Goal: Task Accomplishment & Management: Manage account settings

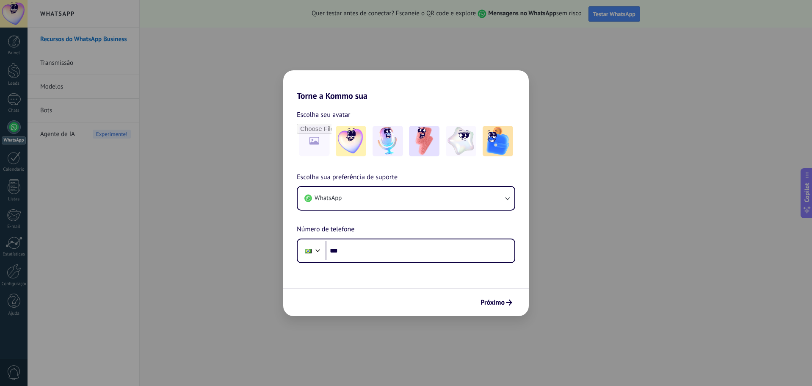
click at [477, 97] on h2 "Torne a Kommo sua" at bounding box center [405, 85] width 245 height 30
click at [579, 109] on div "Torne a Kommo sua Escolha seu avatar Escolha sua preferência de suporte WhatsAp…" at bounding box center [406, 193] width 812 height 386
click at [502, 303] on span "Próximo" at bounding box center [492, 302] width 24 height 6
click at [372, 279] on form "Escolha seu avatar [PERSON_NAME] sua preferência de suporte WhatsApp Número de …" at bounding box center [405, 208] width 245 height 215
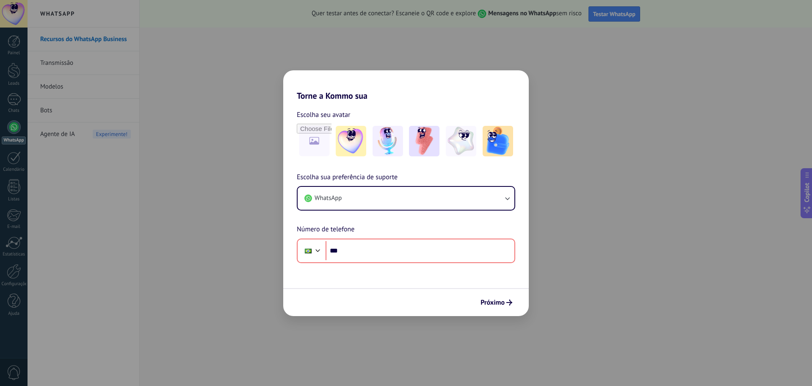
click at [332, 101] on div "Escolha seu avatar [PERSON_NAME] sua preferência de suporte WhatsApp Número de …" at bounding box center [405, 182] width 245 height 162
click at [223, 113] on div "Torne a Kommo sua Escolha seu avatar Escolha sua preferência de suporte WhatsAp…" at bounding box center [406, 193] width 812 height 386
click at [175, 176] on div "Torne a Kommo sua Escolha seu avatar Escolha sua preferência de suporte WhatsAp…" at bounding box center [406, 193] width 812 height 386
click at [399, 195] on button "WhatsApp" at bounding box center [406, 198] width 217 height 23
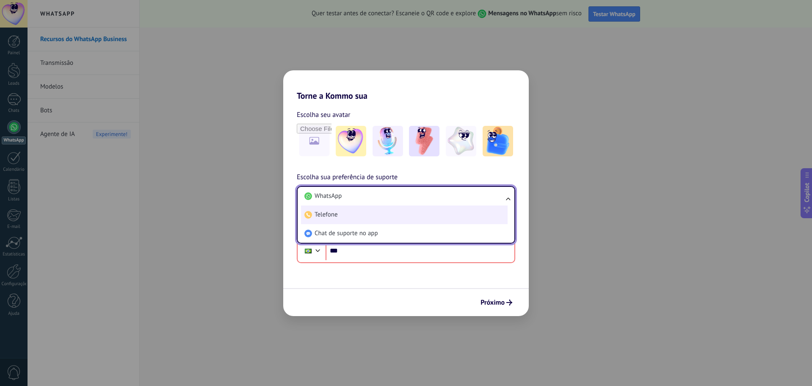
click at [366, 220] on li "Telefone" at bounding box center [404, 214] width 207 height 19
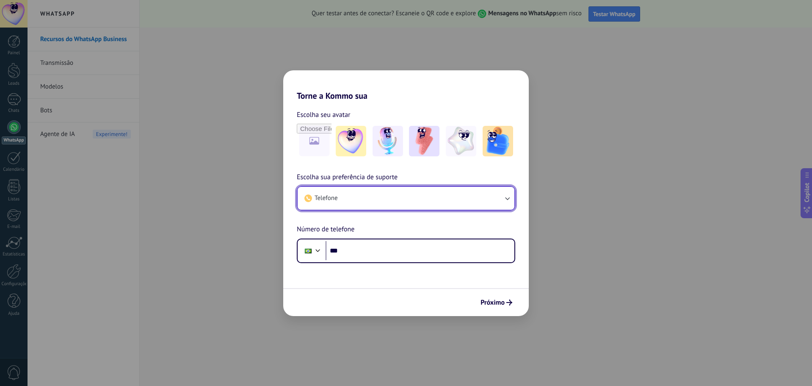
click at [361, 199] on button "Telefone" at bounding box center [406, 198] width 217 height 23
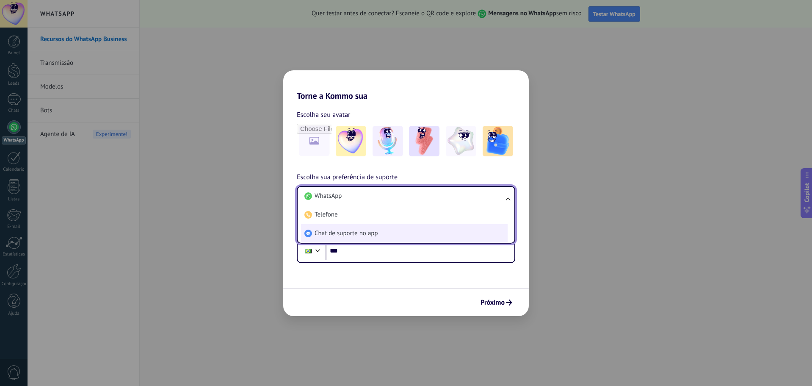
click at [363, 240] on li "Chat de suporte no app" at bounding box center [404, 233] width 207 height 19
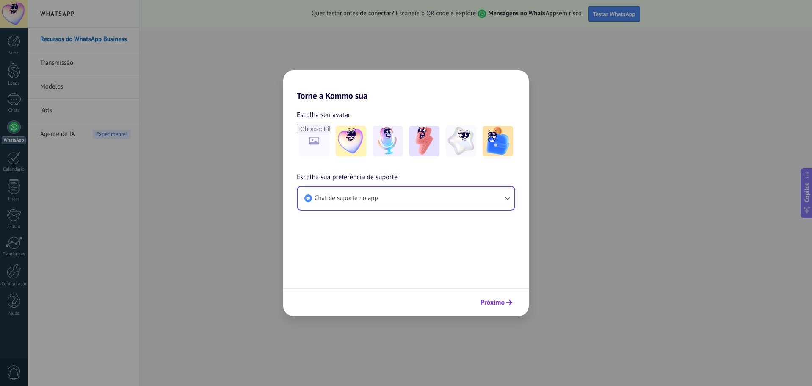
click at [490, 305] on span "Próximo" at bounding box center [492, 302] width 24 height 6
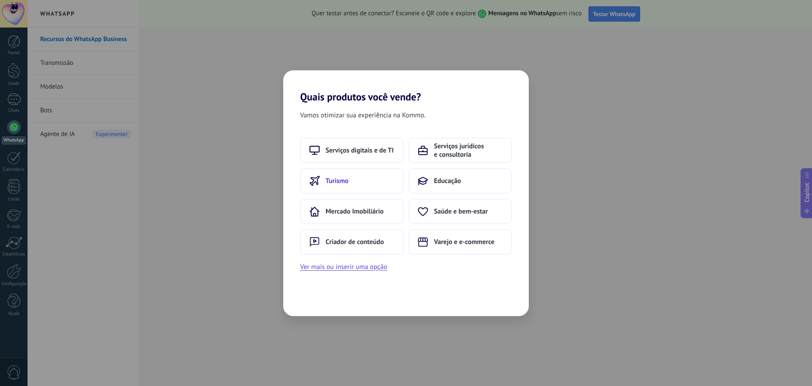
click at [367, 181] on button "Turismo" at bounding box center [351, 180] width 103 height 25
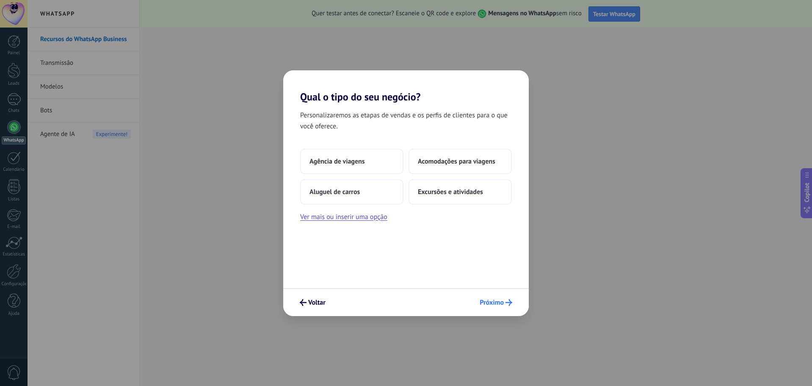
click at [491, 304] on span "Próximo" at bounding box center [492, 302] width 24 height 6
click at [490, 300] on span "Próximo" at bounding box center [492, 302] width 24 height 6
click at [331, 169] on button "Agência de viagens" at bounding box center [351, 161] width 103 height 25
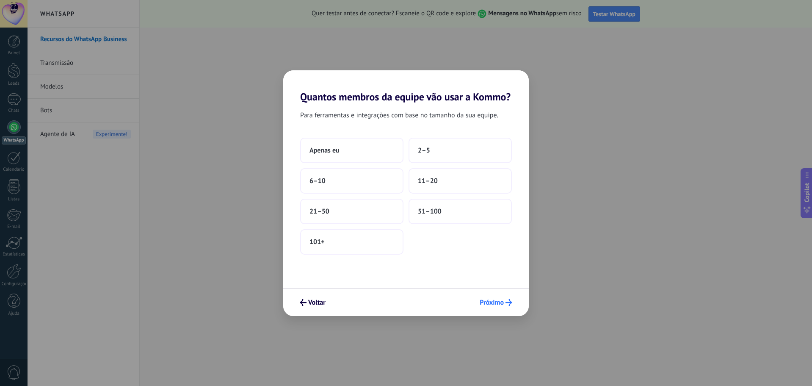
click at [508, 301] on icon "submit" at bounding box center [508, 302] width 7 height 7
click at [431, 151] on button "2–5" at bounding box center [459, 150] width 103 height 25
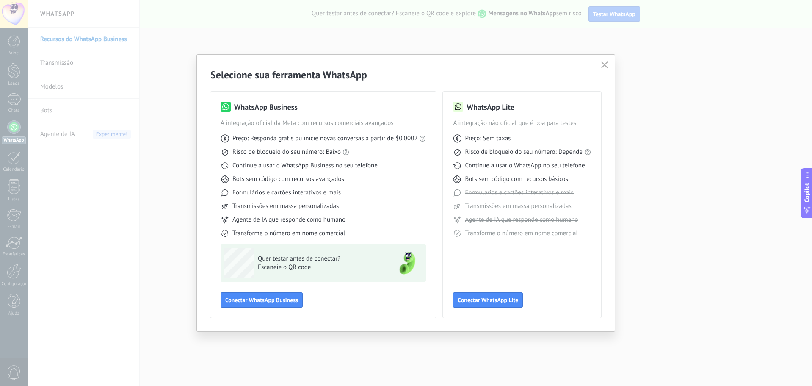
click at [397, 138] on span "Preço: Responda grátis ou inicie novas conversas a partir de $0,0002" at bounding box center [324, 138] width 185 height 8
drag, startPoint x: 608, startPoint y: 65, endPoint x: 604, endPoint y: 67, distance: 4.7
click at [608, 66] on button "button" at bounding box center [604, 65] width 11 height 12
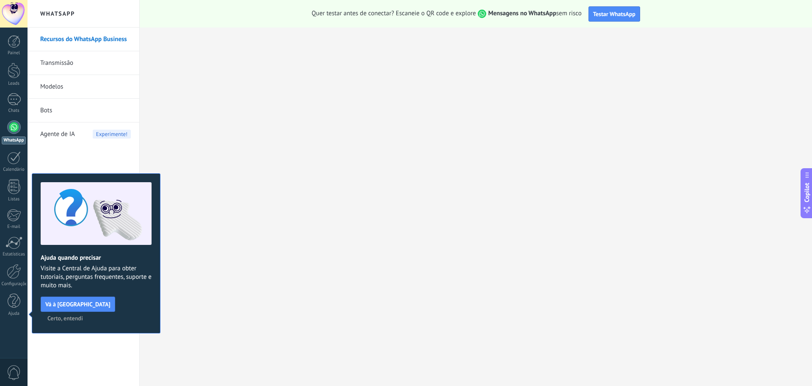
click at [19, 130] on div at bounding box center [14, 127] width 14 height 14
click at [83, 315] on span "Certo, entendi" at bounding box center [65, 318] width 36 height 6
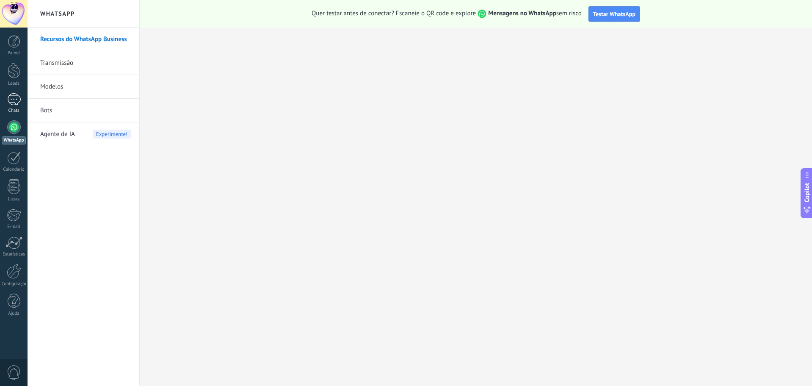
click at [16, 108] on link "Chats" at bounding box center [14, 103] width 28 height 20
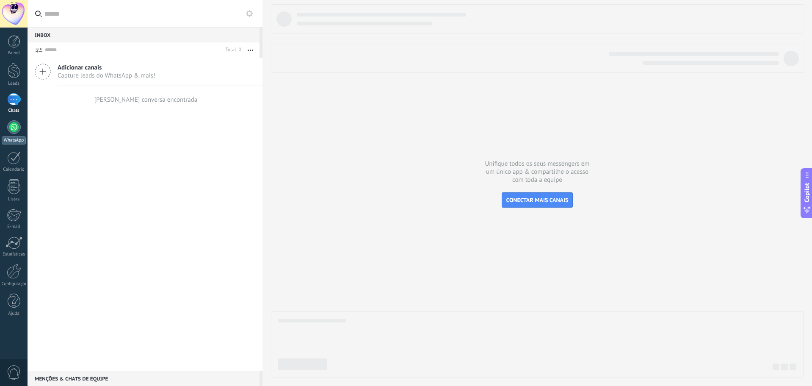
click at [14, 132] on div at bounding box center [14, 127] width 14 height 14
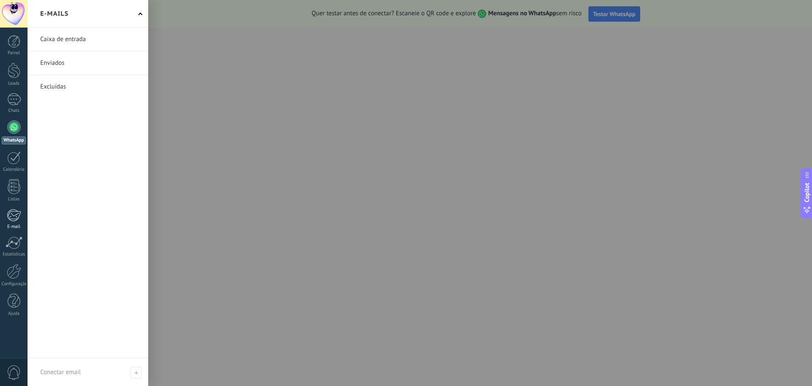
click at [14, 220] on div at bounding box center [14, 215] width 14 height 13
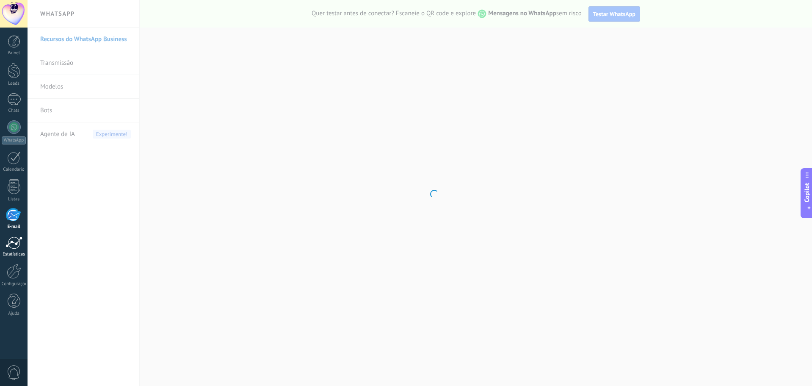
click at [14, 243] on div at bounding box center [14, 242] width 17 height 13
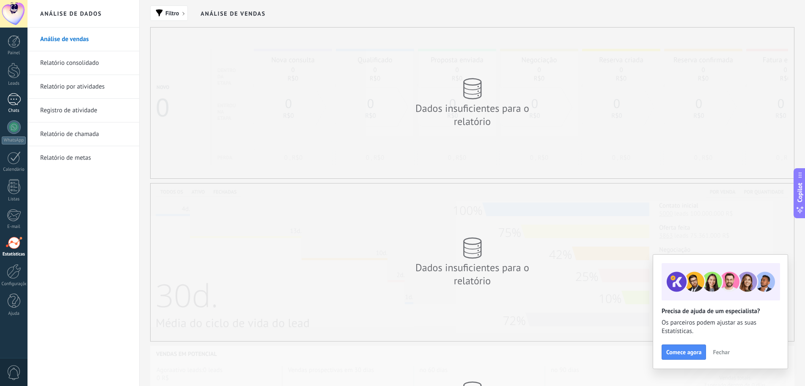
click at [12, 97] on div at bounding box center [14, 99] width 14 height 12
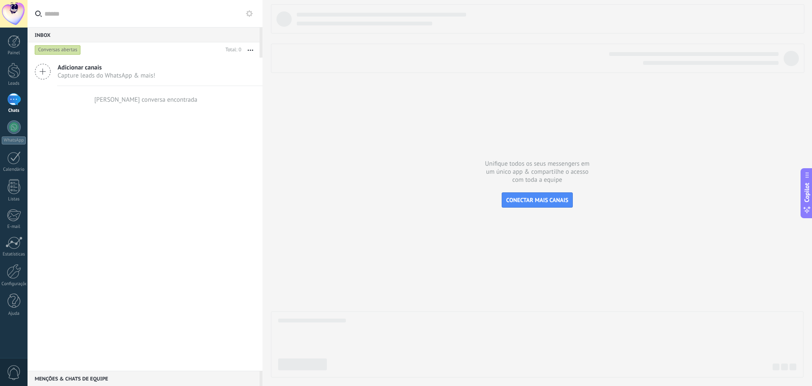
click at [42, 72] on icon at bounding box center [43, 71] width 16 height 16
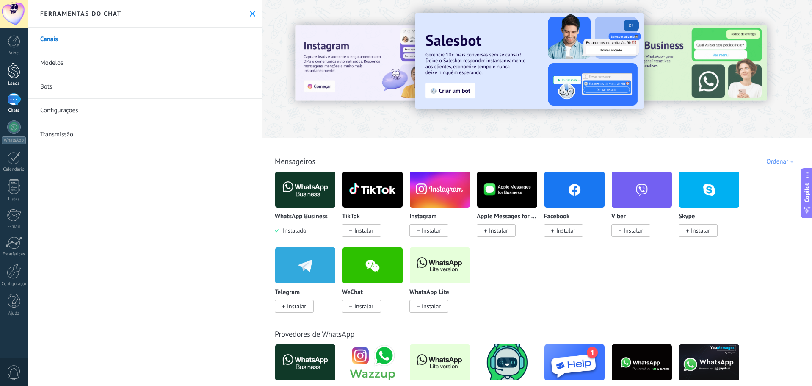
click at [8, 69] on div at bounding box center [14, 71] width 13 height 16
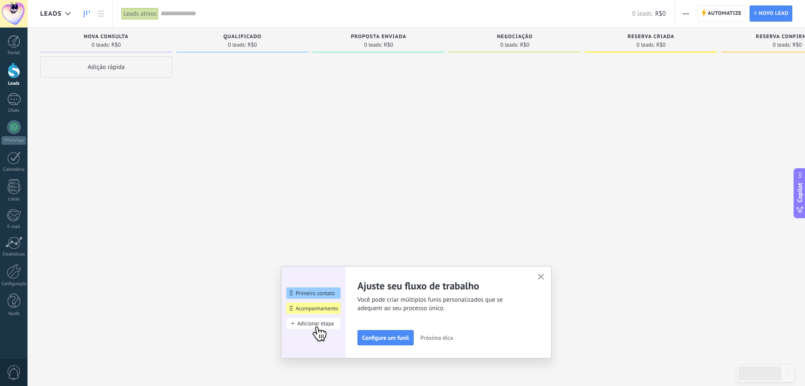
click at [546, 273] on button "button" at bounding box center [541, 276] width 11 height 11
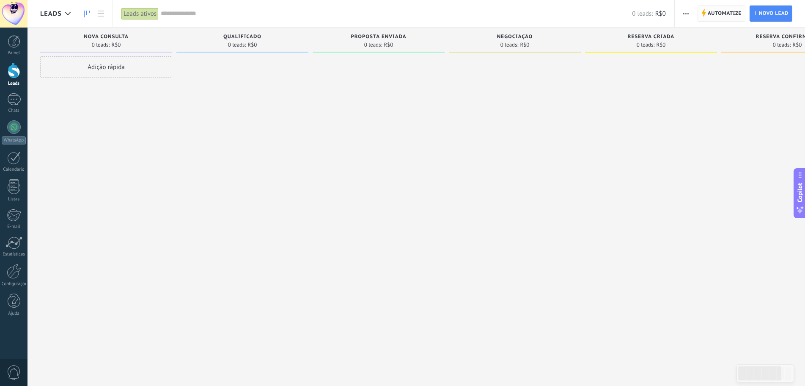
click at [727, 14] on span "Automatize" at bounding box center [725, 13] width 34 height 15
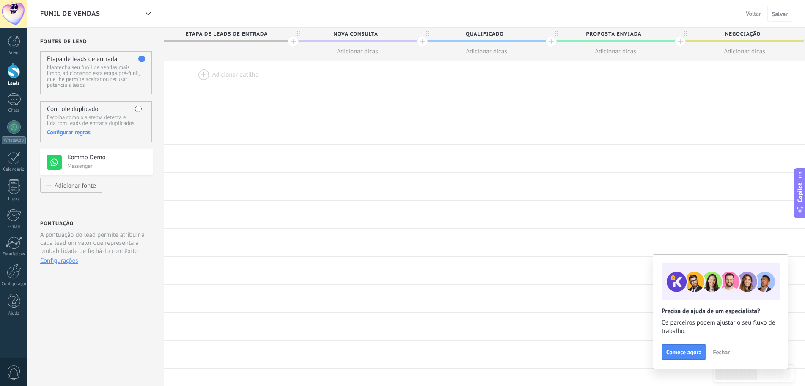
click at [723, 353] on span "Fechar" at bounding box center [721, 352] width 17 height 6
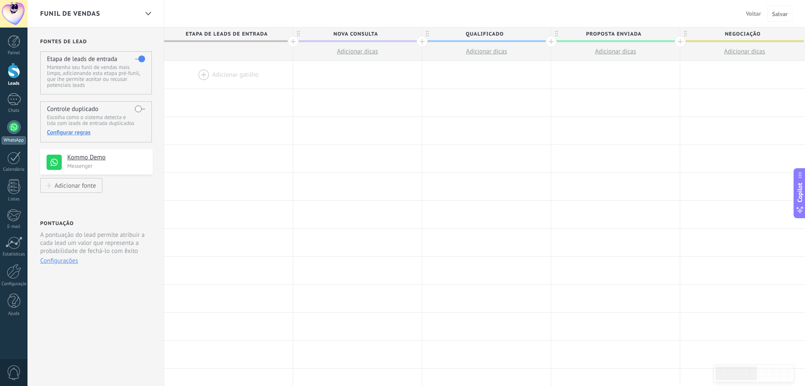
click at [16, 125] on div at bounding box center [14, 127] width 14 height 14
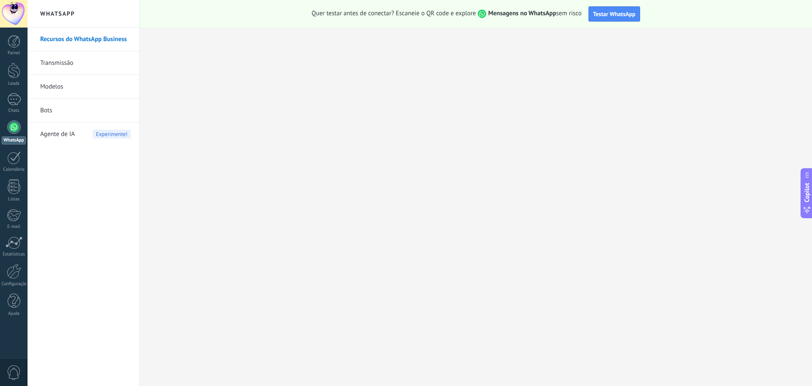
click at [65, 64] on link "Transmissão" at bounding box center [85, 63] width 91 height 24
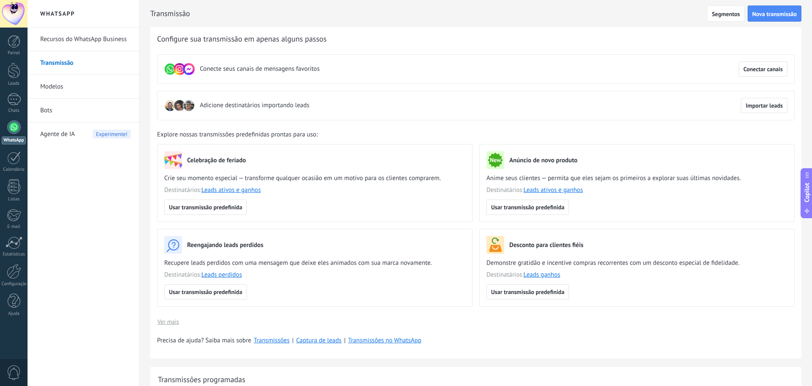
click at [69, 91] on link "Modelos" at bounding box center [85, 87] width 91 height 24
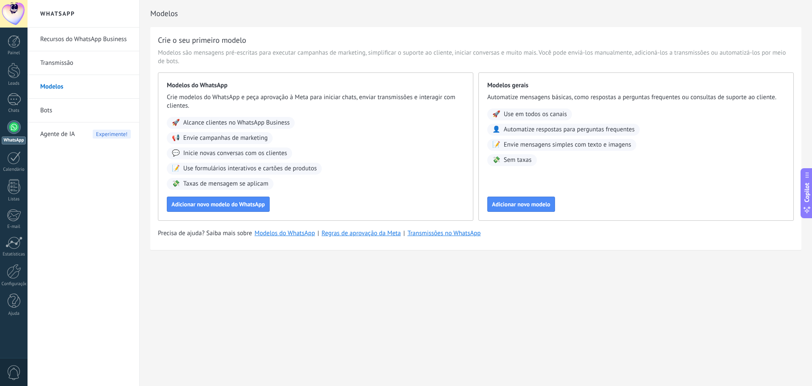
click at [69, 61] on link "Transmissão" at bounding box center [85, 63] width 91 height 24
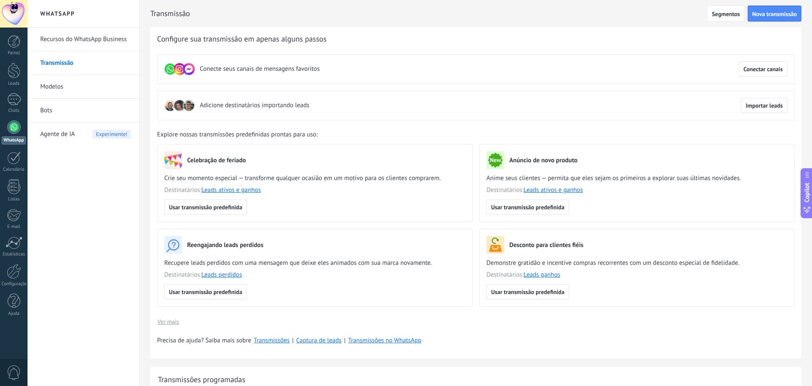
click at [286, 15] on h2 "Transmissão" at bounding box center [428, 13] width 557 height 17
click at [440, 16] on h2 "Transmissão" at bounding box center [428, 13] width 557 height 17
click at [20, 45] on link "Painel" at bounding box center [14, 45] width 28 height 21
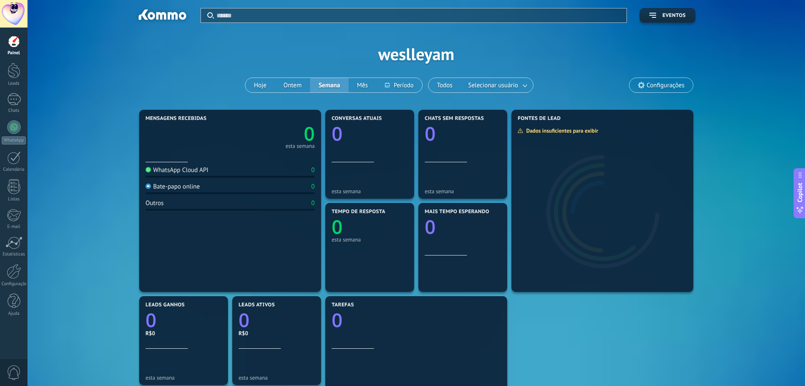
click at [17, 6] on div at bounding box center [14, 14] width 28 height 28
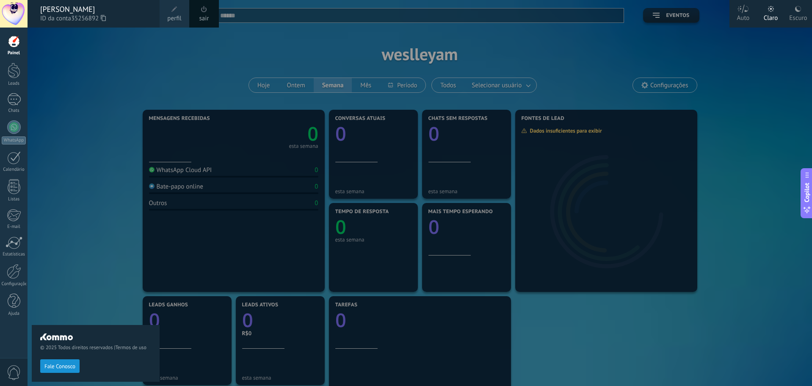
click at [766, 107] on div at bounding box center [434, 193] width 812 height 386
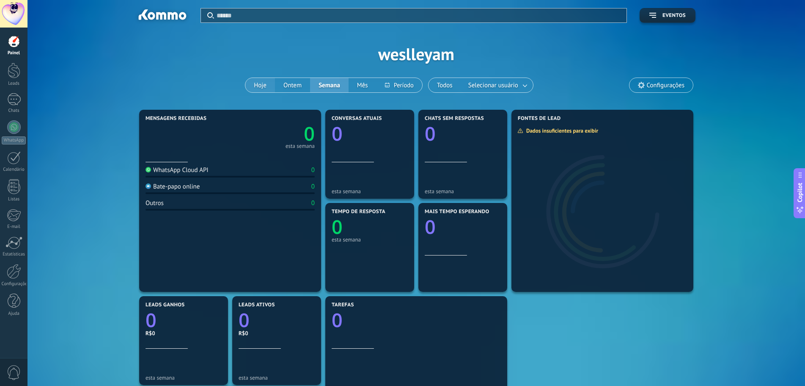
click at [259, 87] on button "Hoje" at bounding box center [260, 85] width 30 height 14
click at [803, 195] on span "Copilot" at bounding box center [800, 191] width 8 height 19
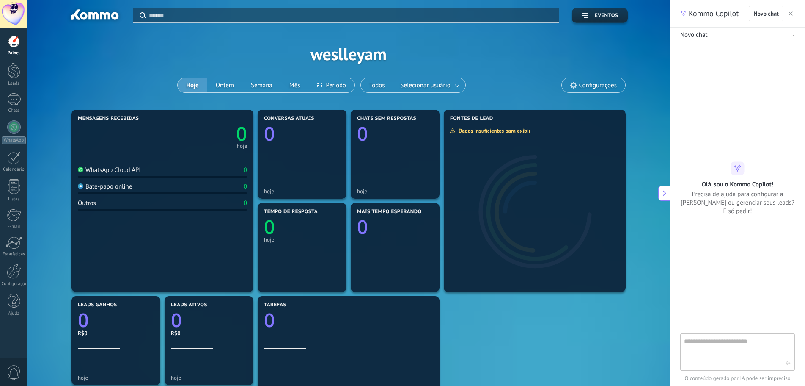
click at [790, 12] on use "button" at bounding box center [791, 13] width 4 height 4
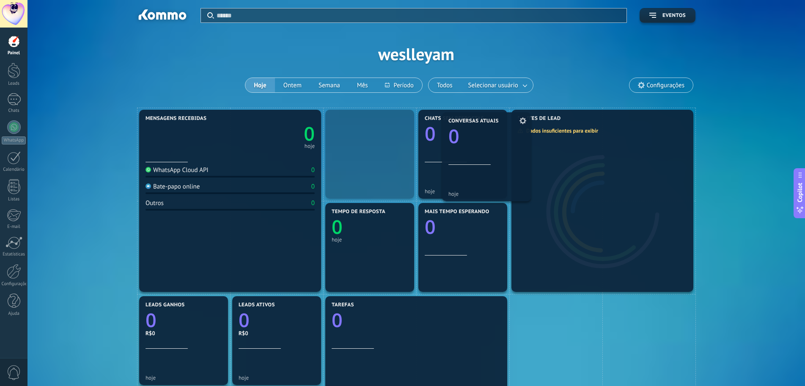
drag, startPoint x: 353, startPoint y: 143, endPoint x: 465, endPoint y: 147, distance: 111.4
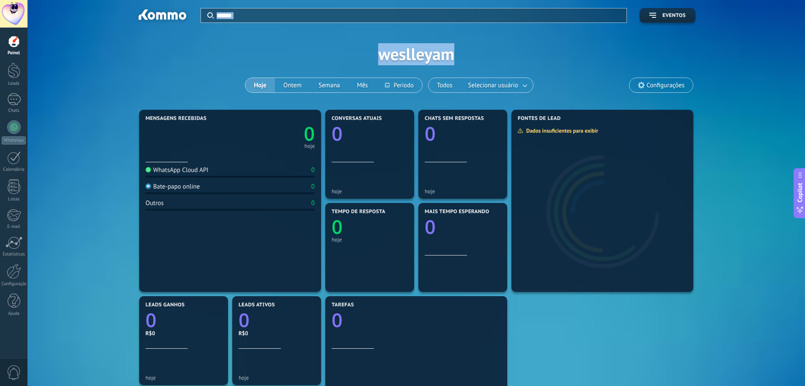
drag, startPoint x: 159, startPoint y: 16, endPoint x: 126, endPoint y: 35, distance: 38.1
click at [124, 22] on div "Aplicar Eventos weslleyam Hoje Ontem Semana Mês Todos Selecionar usuário Config…" at bounding box center [416, 54] width 753 height 108
click at [148, 65] on div "Aplicar Eventos weslleyam Hoje Ontem Semana Mês Todos Selecionar usuário Config…" at bounding box center [416, 54] width 753 height 108
drag, startPoint x: 455, startPoint y: 59, endPoint x: 375, endPoint y: 56, distance: 80.9
click at [375, 56] on div "Aplicar Eventos weslleyam Hoje Ontem Semana Mês Todos Selecionar usuário Config…" at bounding box center [416, 54] width 753 height 108
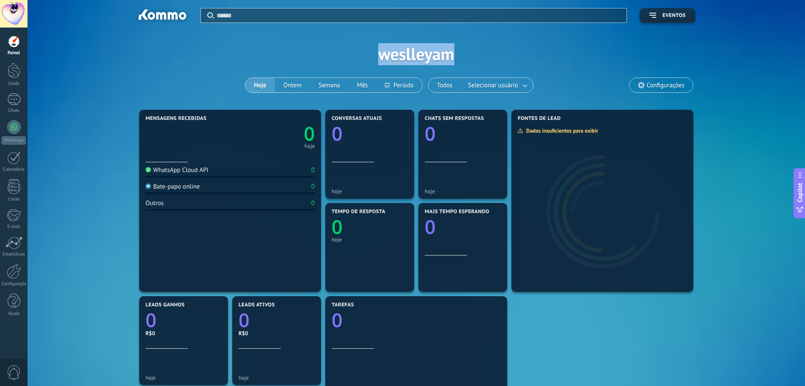
click at [358, 54] on div "Aplicar Eventos weslleyam Hoje Ontem Semana Mês Todos Selecionar usuário Config…" at bounding box center [416, 54] width 753 height 108
click at [530, 85] on link at bounding box center [525, 85] width 15 height 14
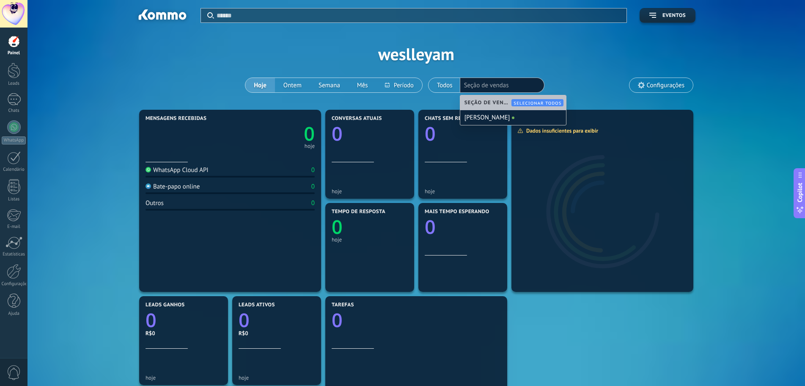
click at [583, 52] on div "Aplicar Eventos weslleyam Hoje Ontem Semana Mês Todos Selecionar usuário Seção …" at bounding box center [416, 54] width 753 height 108
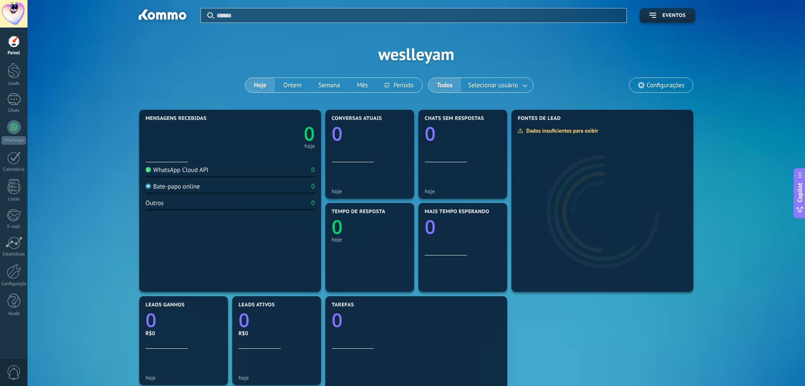
click at [61, 128] on div "Mensagens recebidas 0 hoje WhatsApp Cloud API 0 Bate-papo online 0 Outros 0 Con…" at bounding box center [416, 341] width 753 height 466
click at [754, 157] on div "Mensagens recebidas 0 hoje WhatsApp Cloud API 0 Bate-papo online 0 Outros 0 Con…" at bounding box center [416, 341] width 753 height 466
